Goal: Information Seeking & Learning: Learn about a topic

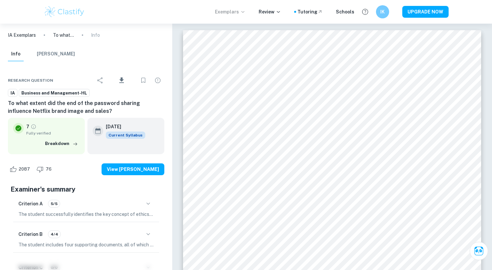
click at [225, 10] on p "Exemplars" at bounding box center [230, 11] width 31 height 7
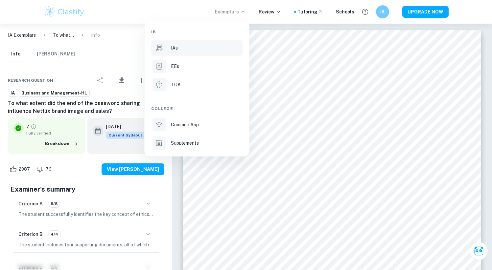
click at [176, 46] on p "IAs" at bounding box center [174, 47] width 7 height 7
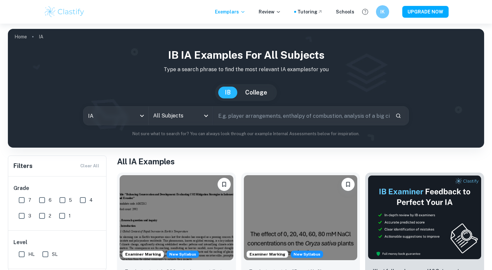
scroll to position [3, 0]
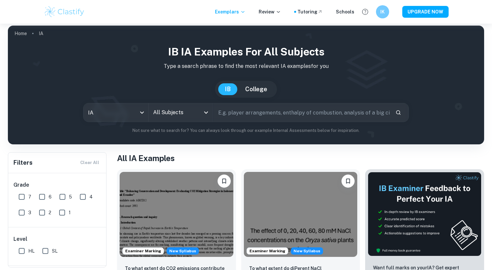
click at [194, 115] on input "All Subjects" at bounding box center [175, 112] width 49 height 12
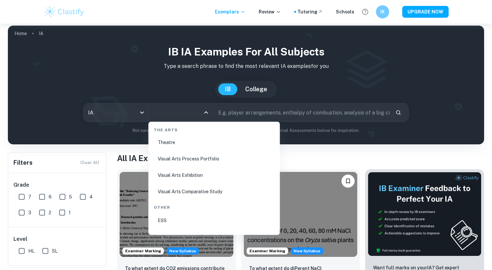
scroll to position [1260, 0]
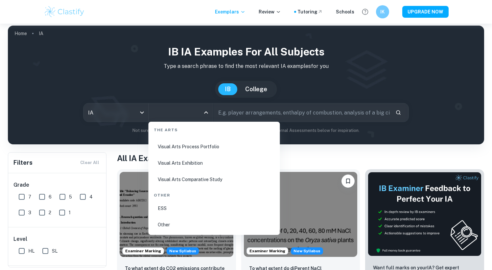
click at [178, 208] on li "ESS" at bounding box center [214, 208] width 126 height 15
type input "ESS"
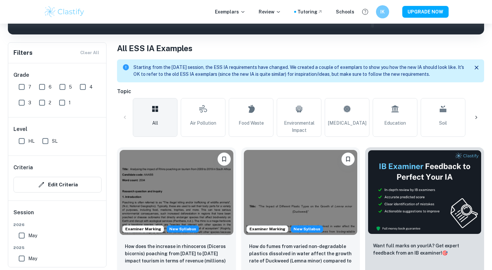
scroll to position [114, 0]
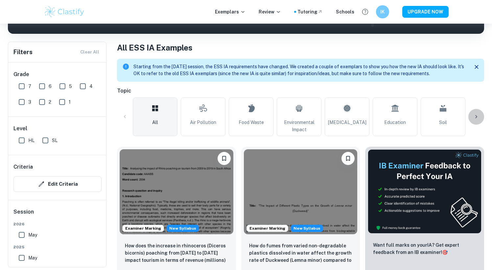
click at [476, 114] on icon at bounding box center [476, 117] width 7 height 7
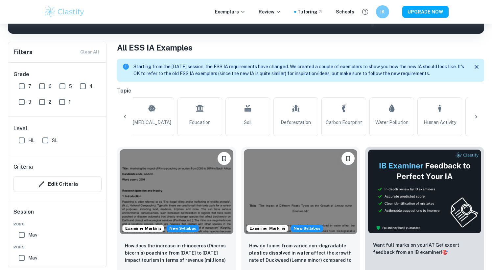
scroll to position [0, 308]
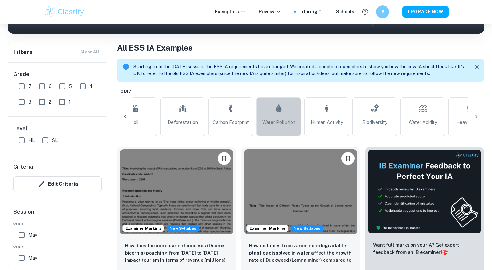
click at [293, 121] on span "Water Pollution" at bounding box center [278, 122] width 33 height 7
type input "Water Pollution"
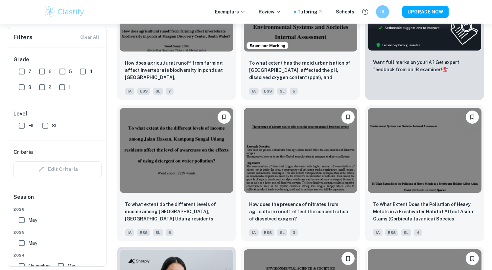
scroll to position [294, 0]
